Goal: Entertainment & Leisure: Browse casually

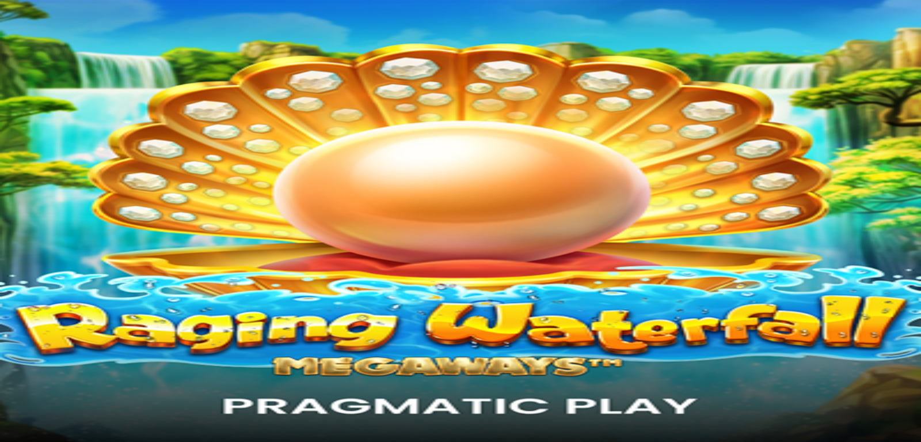
click at [9, 419] on span "close icon" at bounding box center [9, 419] width 0 height 0
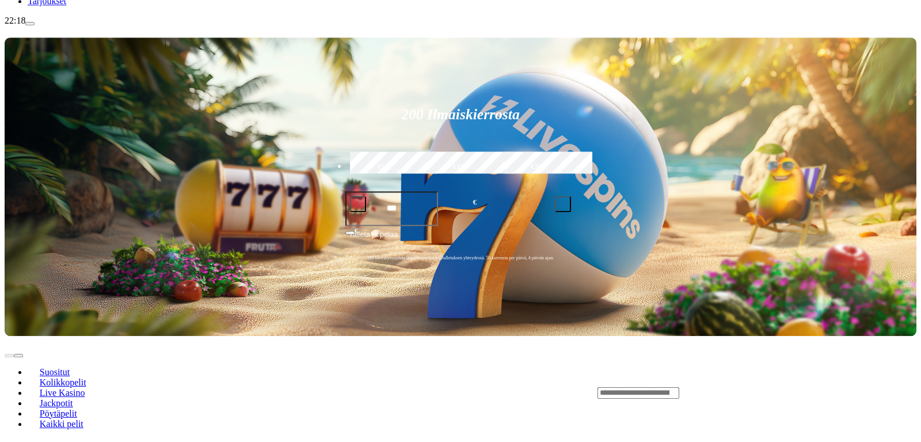
scroll to position [196, 0]
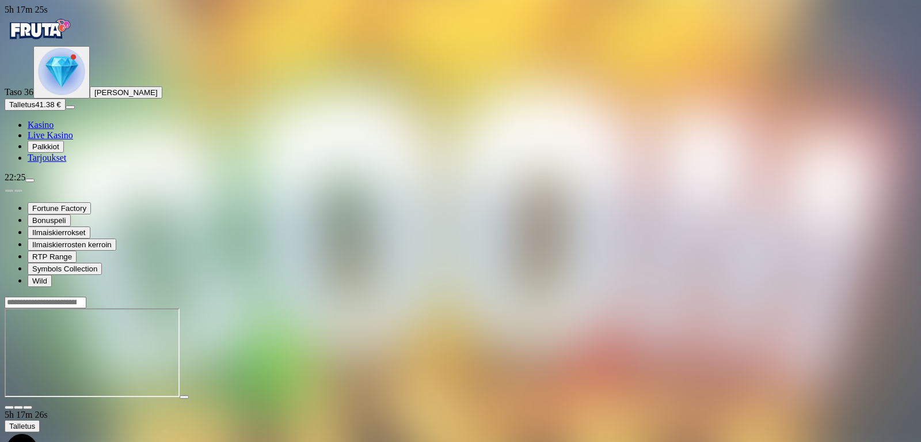
click at [9, 407] on span "close icon" at bounding box center [9, 407] width 0 height 0
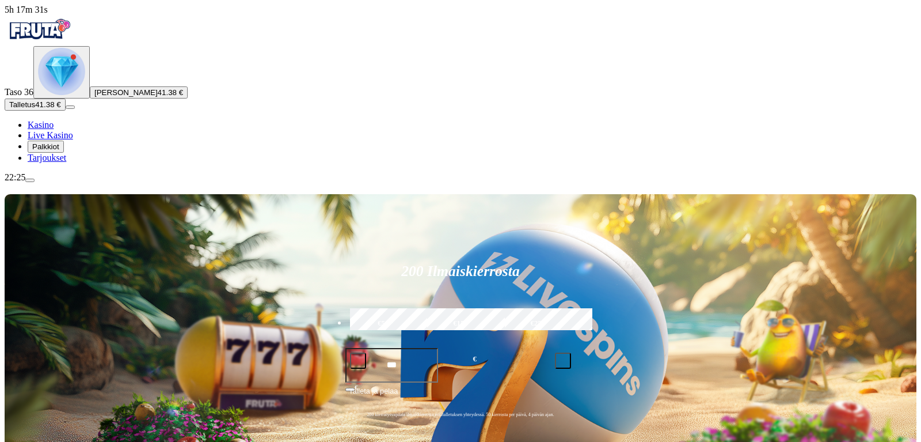
click at [68, 95] on img "Primary" at bounding box center [61, 71] width 47 height 47
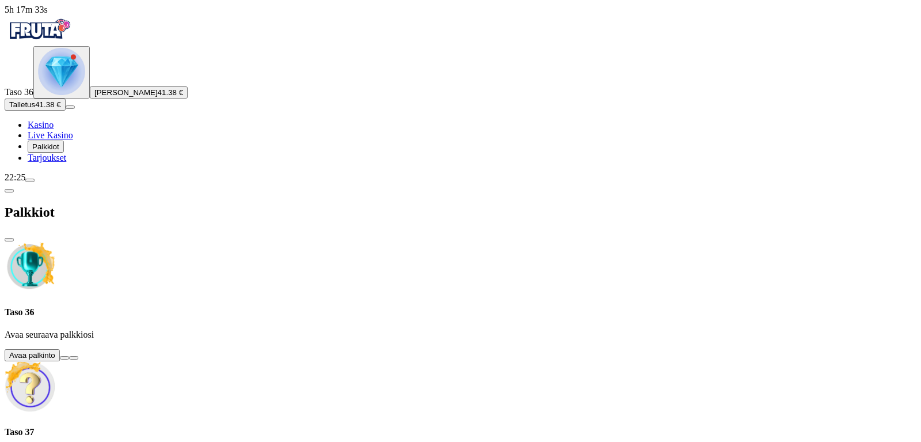
click at [69, 356] on button at bounding box center [64, 357] width 9 height 3
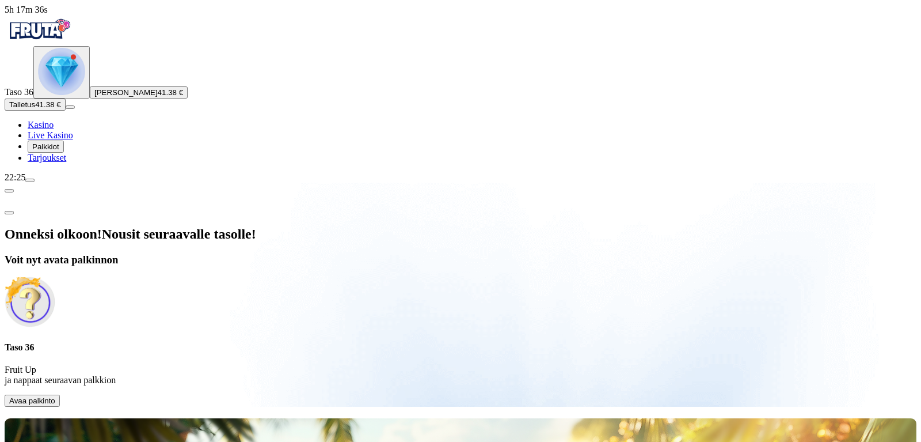
click at [55, 396] on span "Avaa palkinto" at bounding box center [32, 400] width 46 height 9
